Goal: Information Seeking & Learning: Learn about a topic

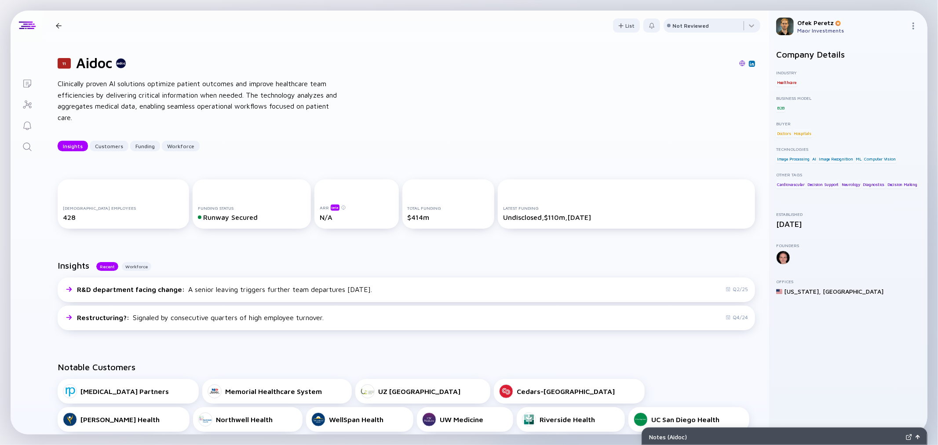
click at [452, 113] on div "11 Aidoc Clinically proven AI solutions optimize patient outcomes and improve h…" at bounding box center [407, 102] width 726 height 125
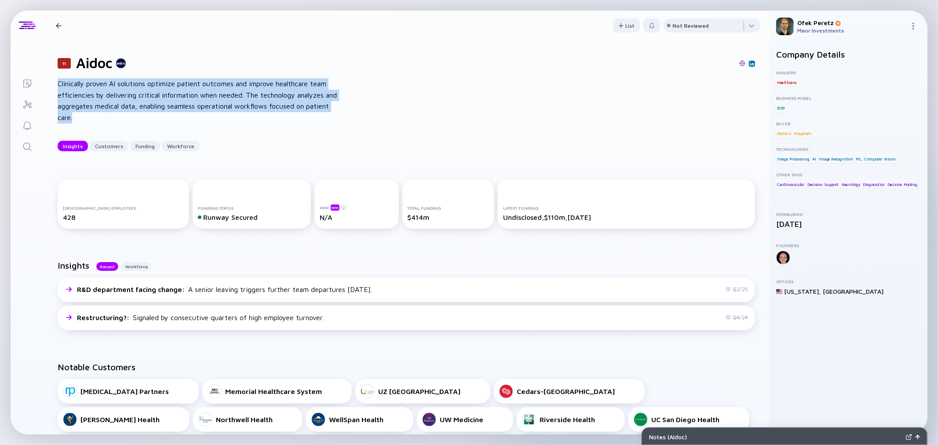
drag, startPoint x: 118, startPoint y: 120, endPoint x: 51, endPoint y: 84, distance: 75.6
click at [51, 84] on div "11 Aidoc Clinically proven AI solutions optimize patient outcomes and improve h…" at bounding box center [407, 102] width 726 height 125
click at [100, 114] on div "Clinically proven AI solutions optimize patient outcomes and improve healthcare…" at bounding box center [198, 100] width 281 height 45
drag, startPoint x: 100, startPoint y: 115, endPoint x: 59, endPoint y: 87, distance: 49.7
click at [59, 87] on div "Clinically proven AI solutions optimize patient outcomes and improve healthcare…" at bounding box center [198, 100] width 281 height 45
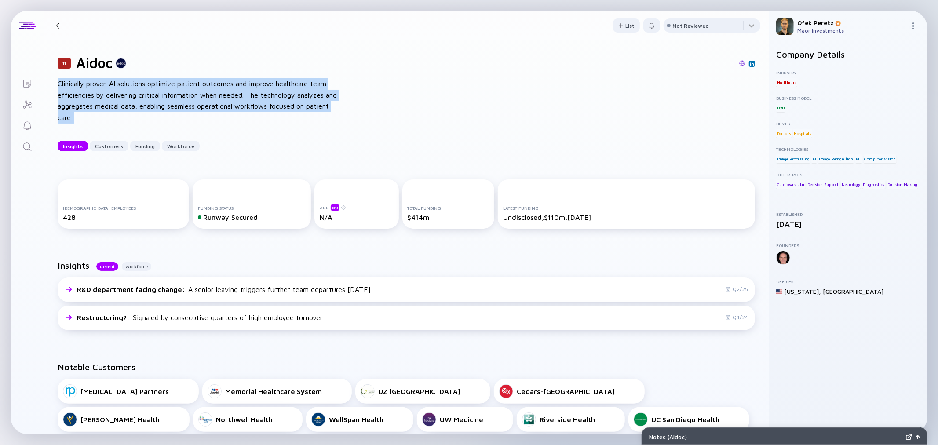
click at [107, 117] on div "Clinically proven AI solutions optimize patient outcomes and improve healthcare…" at bounding box center [198, 100] width 281 height 45
drag, startPoint x: 103, startPoint y: 117, endPoint x: 58, endPoint y: 82, distance: 56.4
click at [58, 82] on div "Clinically proven AI solutions optimize patient outcomes and improve healthcare…" at bounding box center [198, 100] width 281 height 45
click at [106, 121] on div "Clinically proven AI solutions optimize patient outcomes and improve healthcare…" at bounding box center [198, 100] width 281 height 45
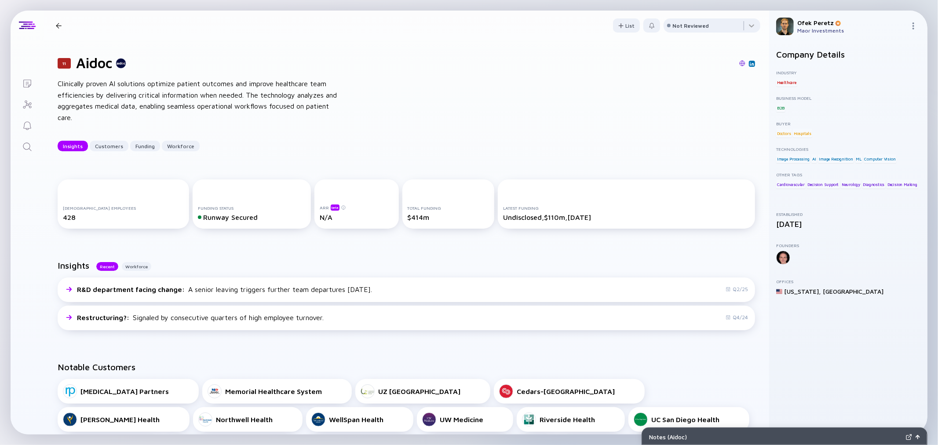
click at [95, 116] on div "Clinically proven AI solutions optimize patient outcomes and improve healthcare…" at bounding box center [198, 100] width 281 height 45
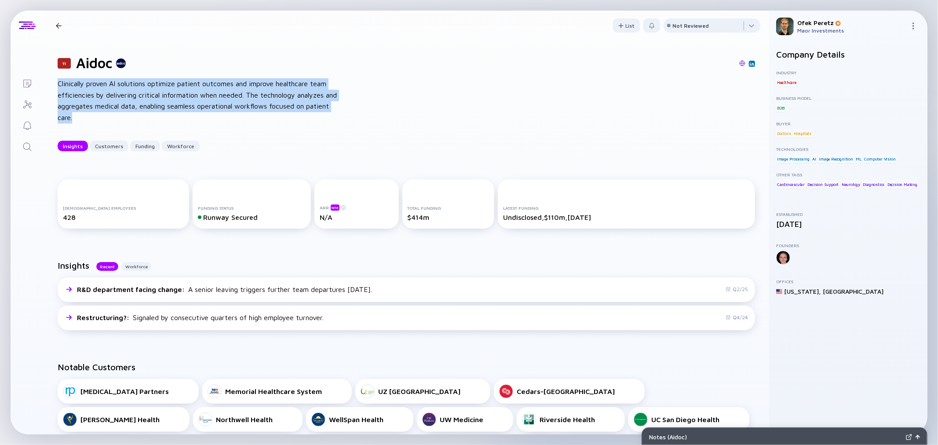
drag, startPoint x: 104, startPoint y: 119, endPoint x: 57, endPoint y: 87, distance: 57.0
click at [58, 87] on div "Clinically proven AI solutions optimize patient outcomes and improve healthcare…" at bounding box center [198, 100] width 281 height 45
click at [245, 95] on div "Clinically proven AI solutions optimize patient outcomes and improve healthcare…" at bounding box center [198, 100] width 281 height 45
